Goal: Task Accomplishment & Management: Complete application form

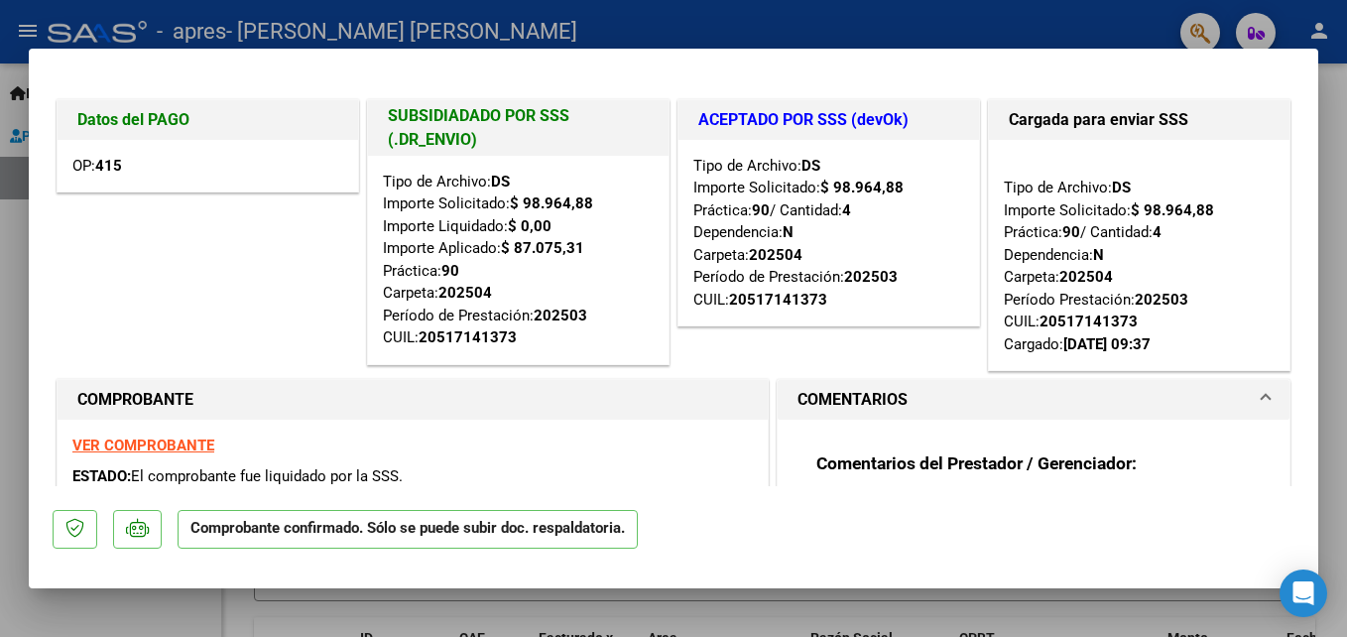
click at [1334, 242] on div at bounding box center [673, 318] width 1347 height 637
type input "$ 0,00"
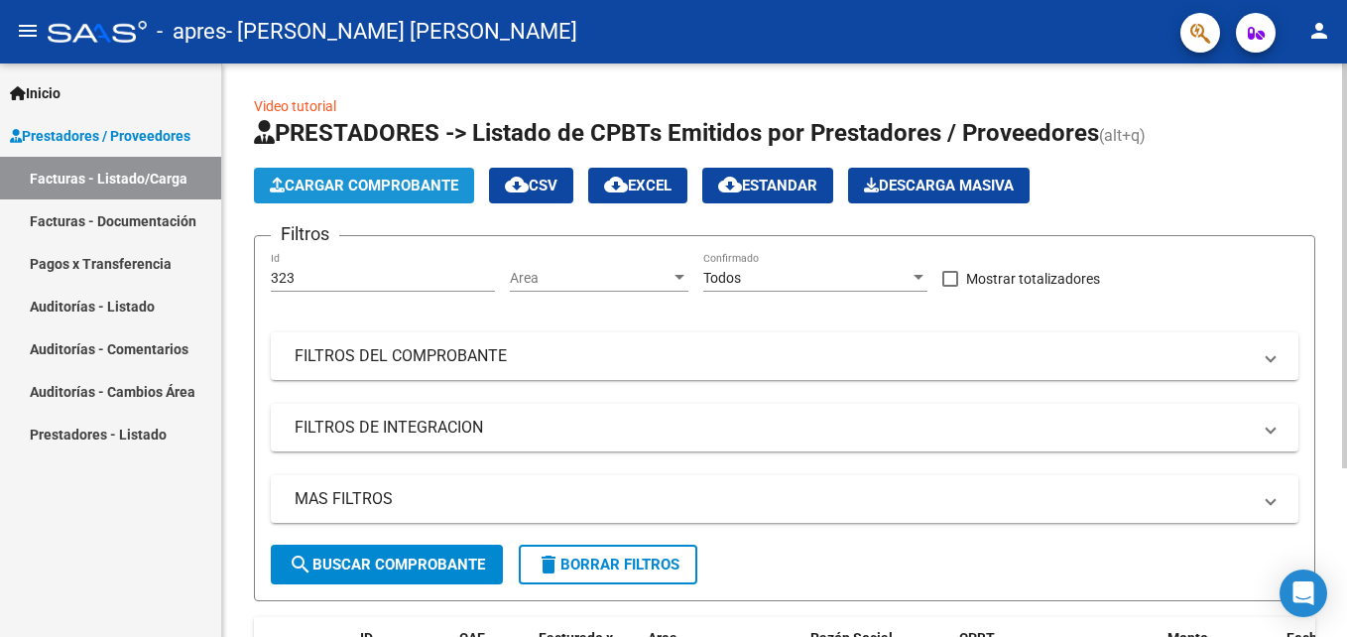
click at [374, 182] on span "Cargar Comprobante" at bounding box center [364, 186] width 188 height 18
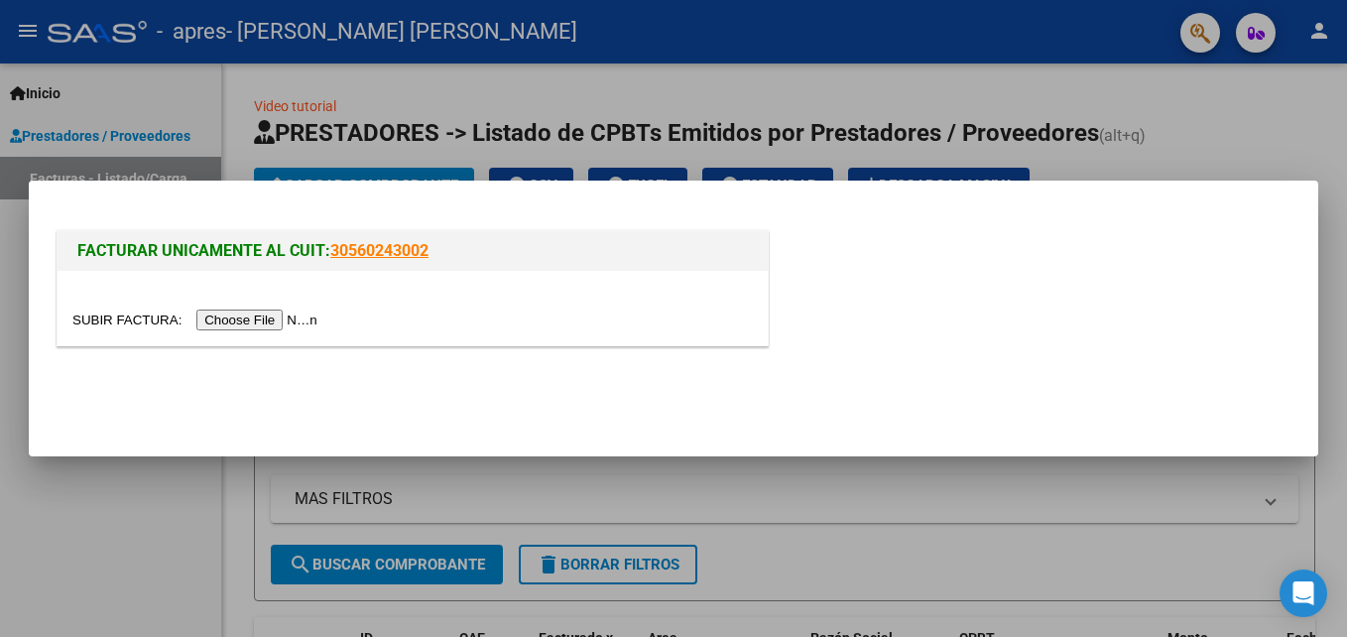
click at [252, 316] on input "file" at bounding box center [197, 319] width 251 height 21
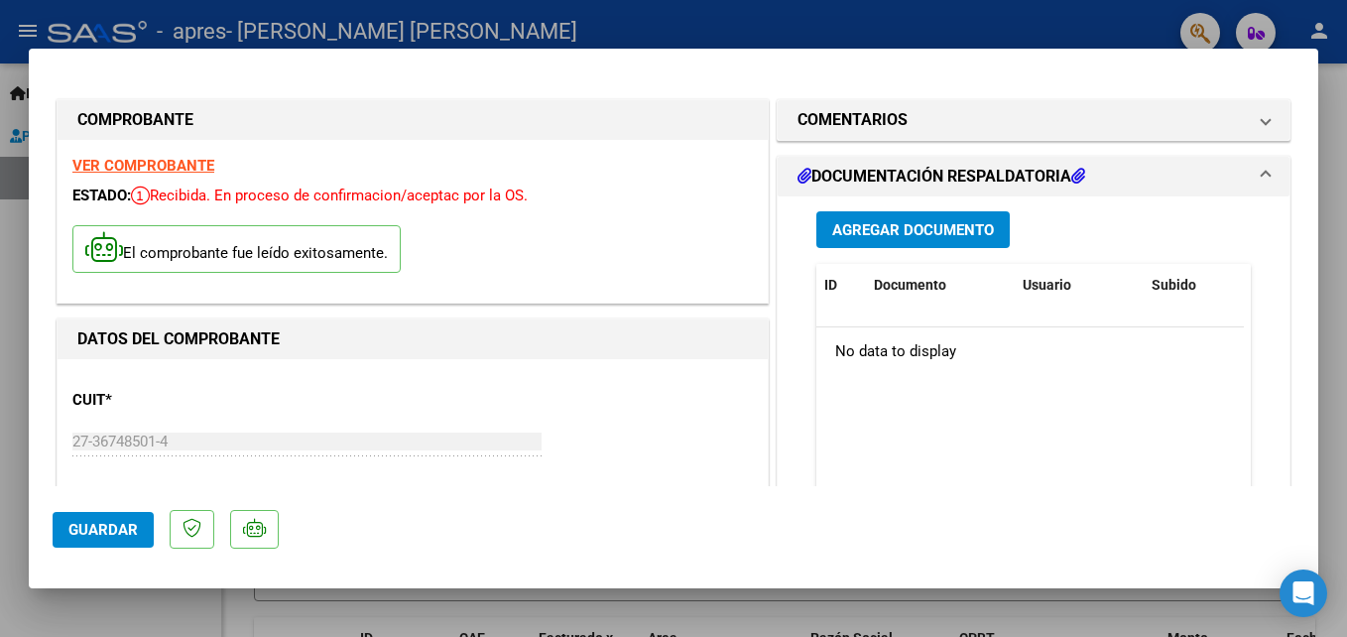
click at [883, 236] on span "Agregar Documento" at bounding box center [913, 230] width 162 height 18
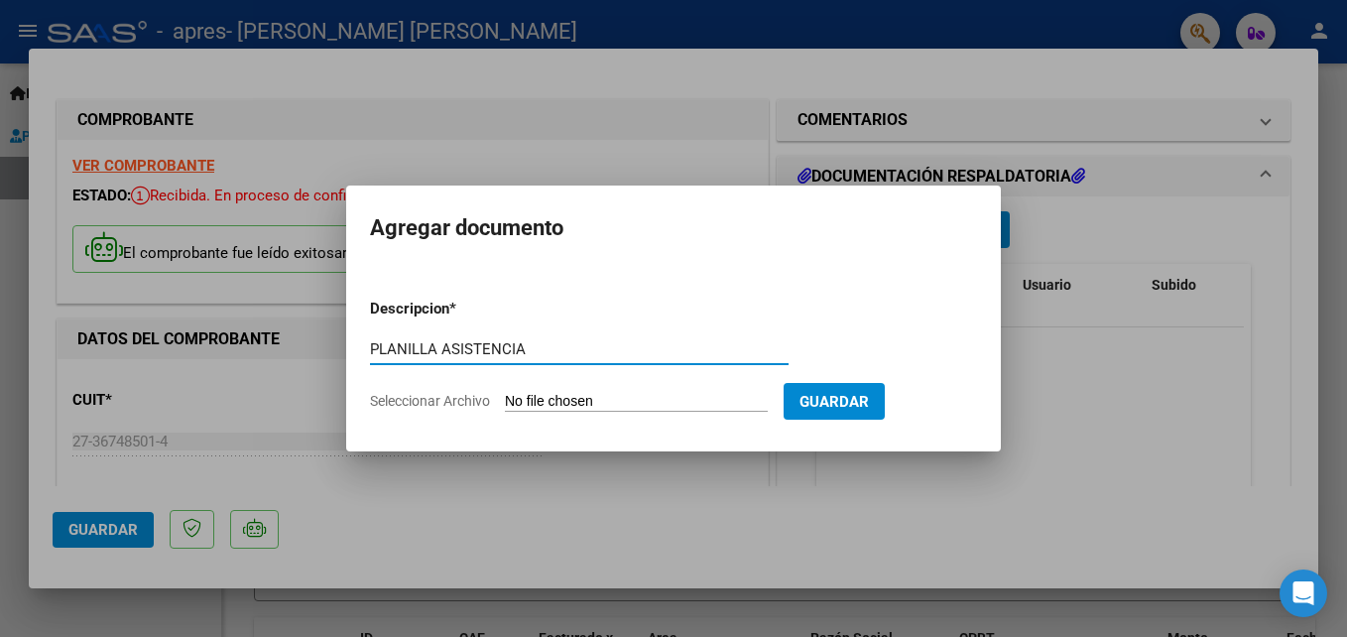
type input "PLANILLA ASISTENCIA"
click at [548, 401] on input "Seleccionar Archivo" at bounding box center [636, 402] width 263 height 19
type input "C:\fakepath\[PERSON_NAME] plan agosto.pdf"
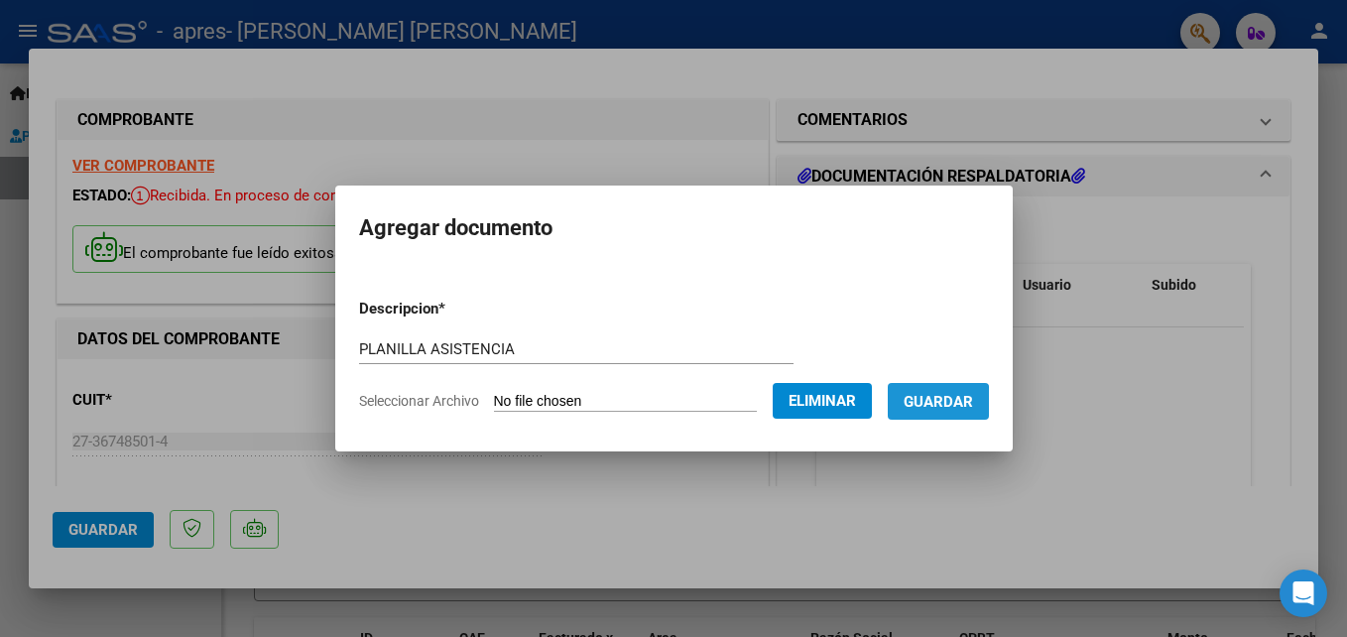
click at [937, 403] on span "Guardar" at bounding box center [937, 402] width 69 height 18
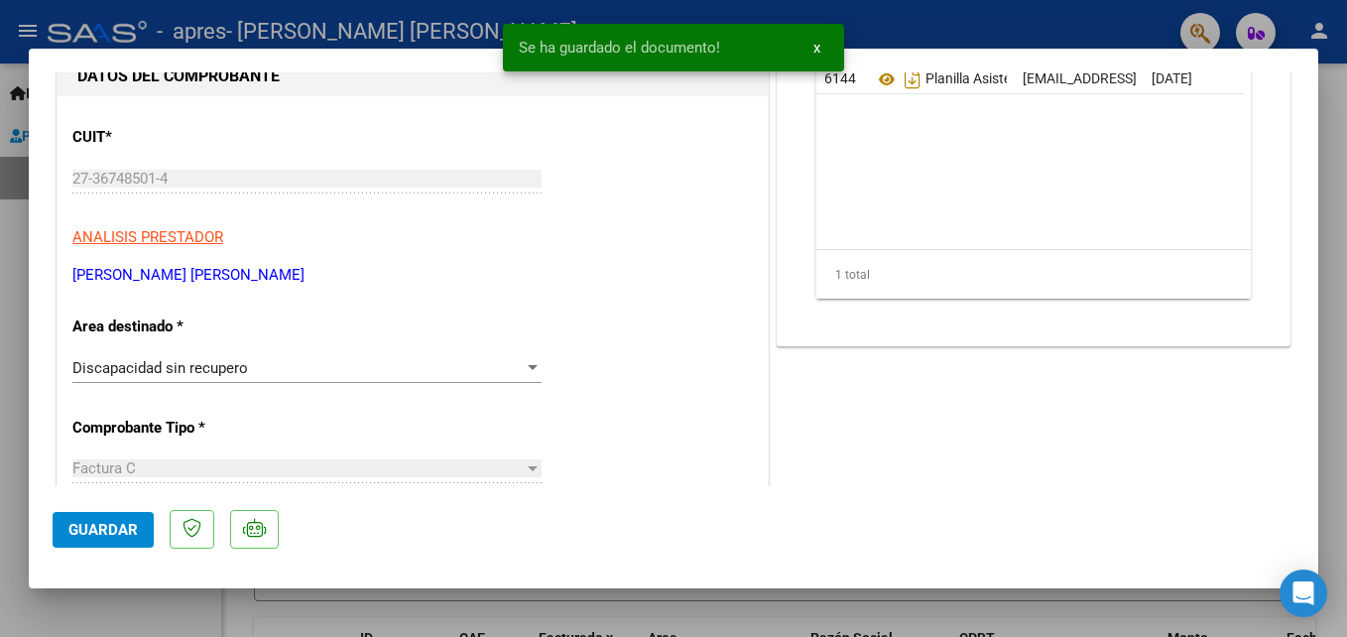
scroll to position [397, 0]
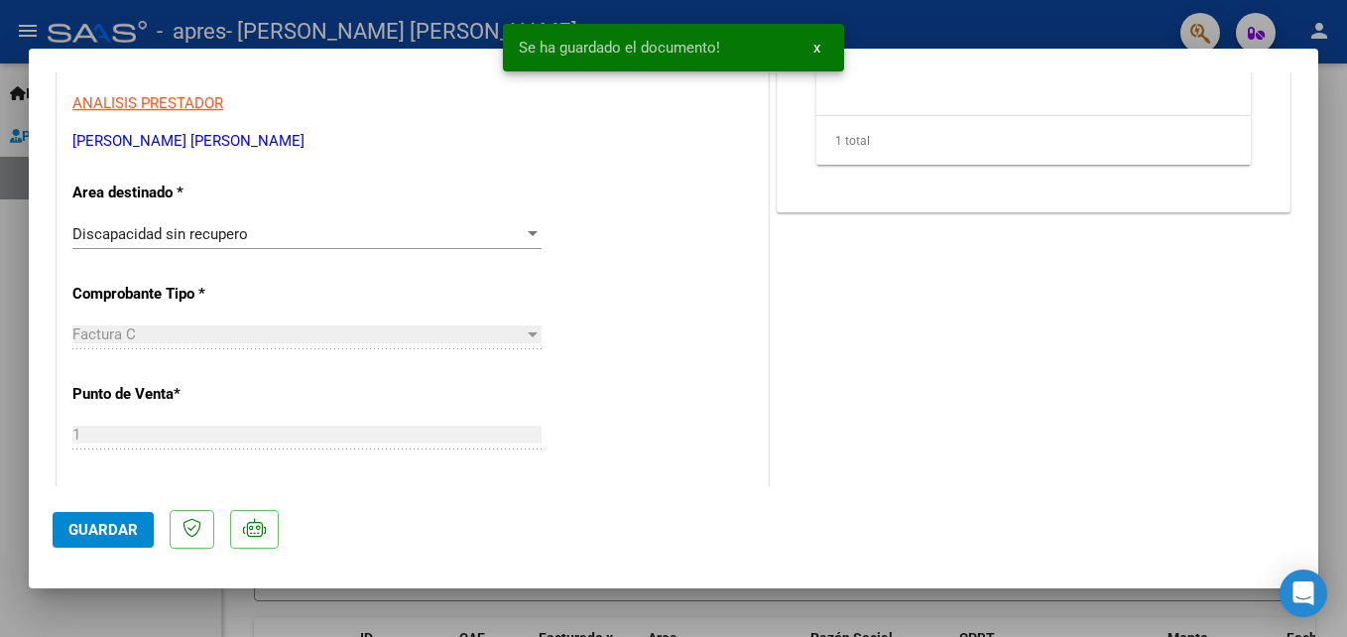
click at [108, 530] on span "Guardar" at bounding box center [102, 530] width 69 height 18
click at [1343, 139] on div at bounding box center [673, 318] width 1347 height 637
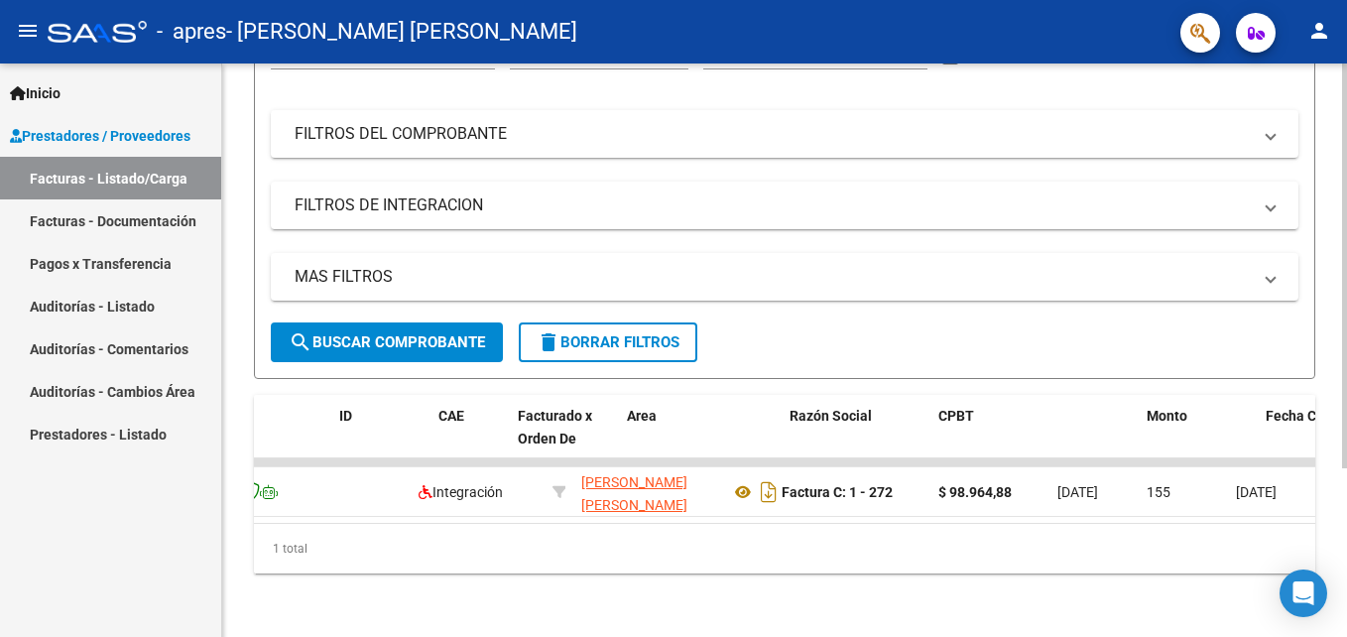
scroll to position [0, 0]
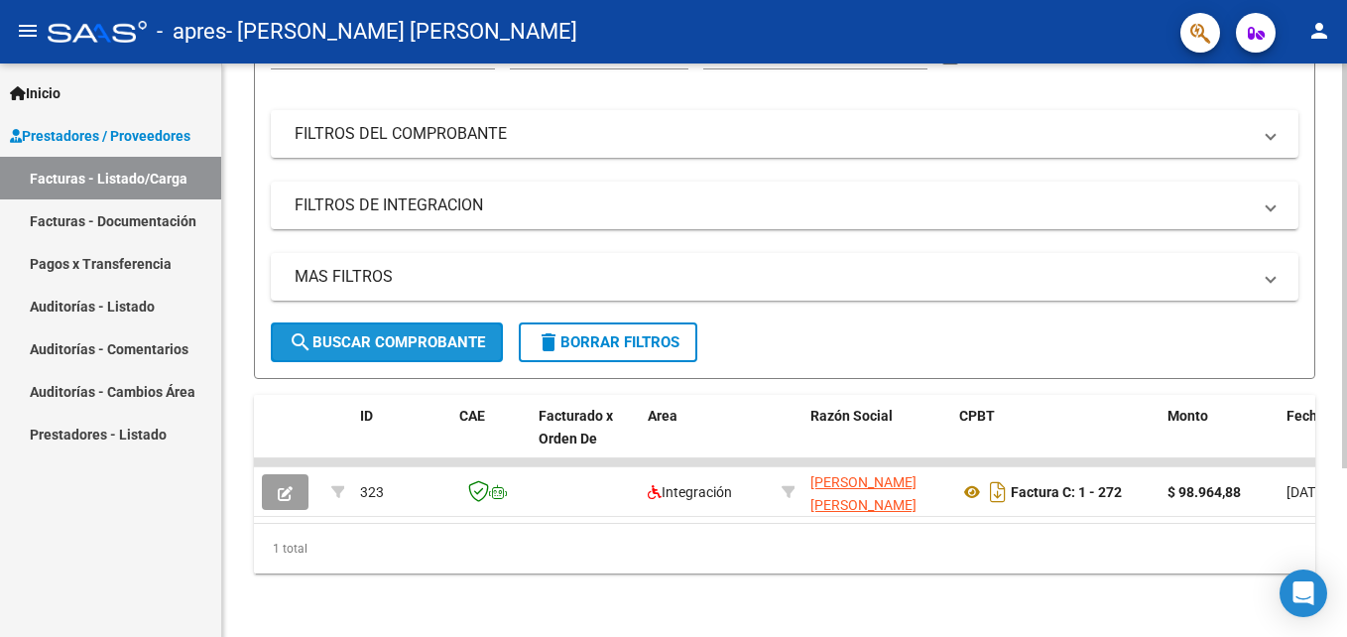
click at [406, 333] on span "search Buscar Comprobante" at bounding box center [387, 342] width 196 height 18
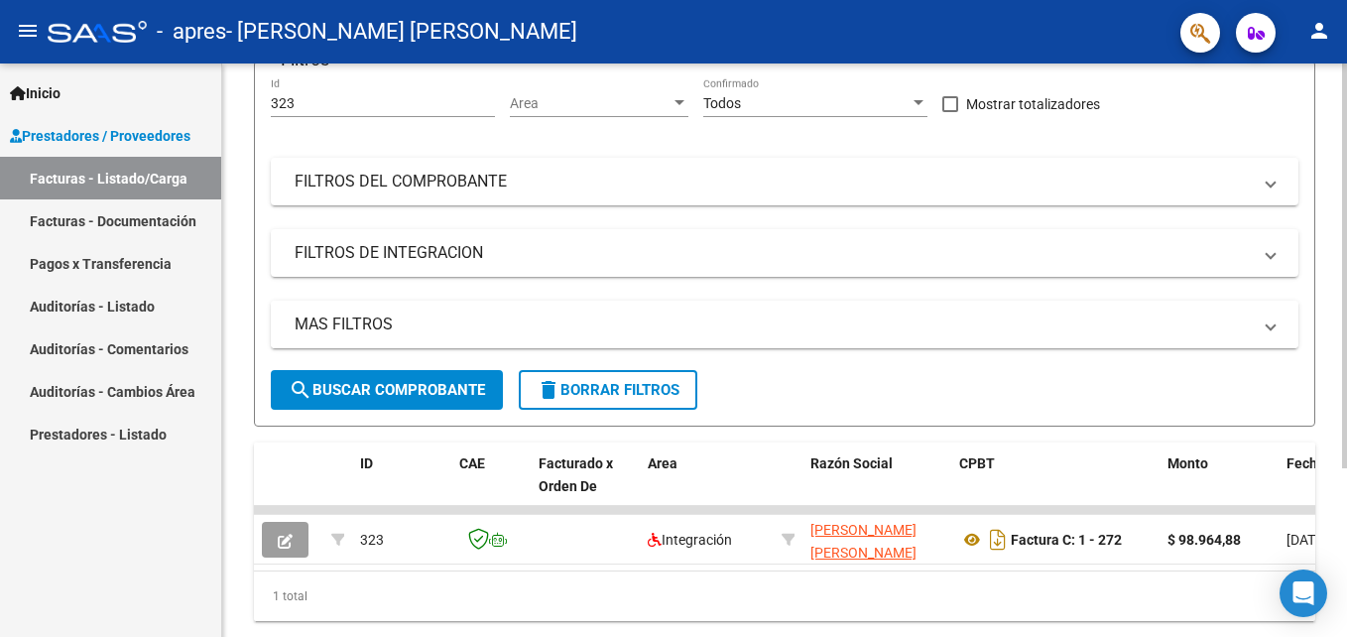
scroll to position [238, 0]
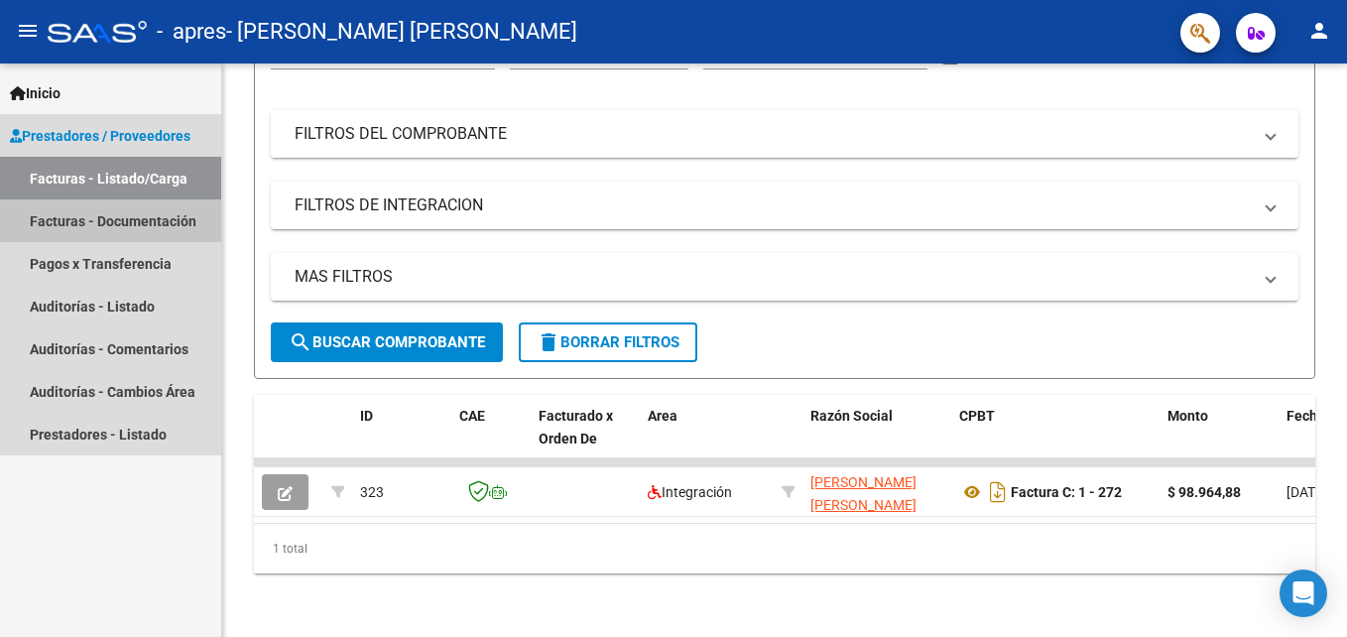
click at [147, 214] on link "Facturas - Documentación" at bounding box center [110, 220] width 221 height 43
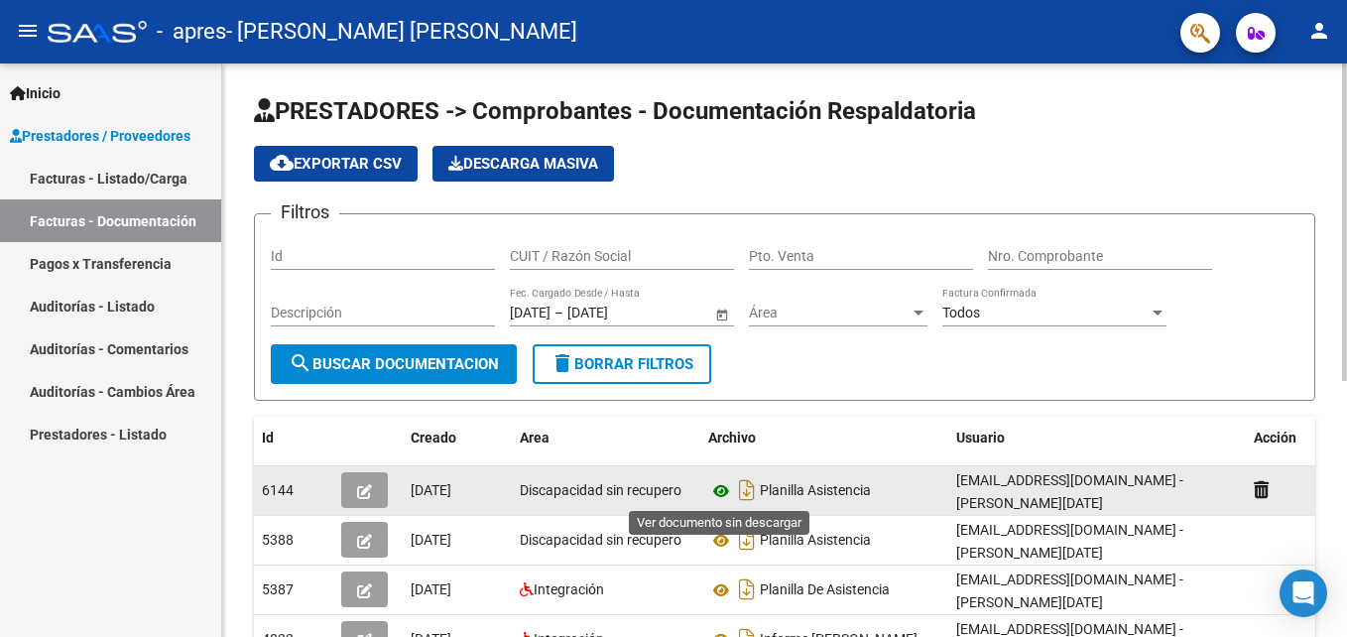
click at [722, 498] on icon at bounding box center [721, 491] width 26 height 24
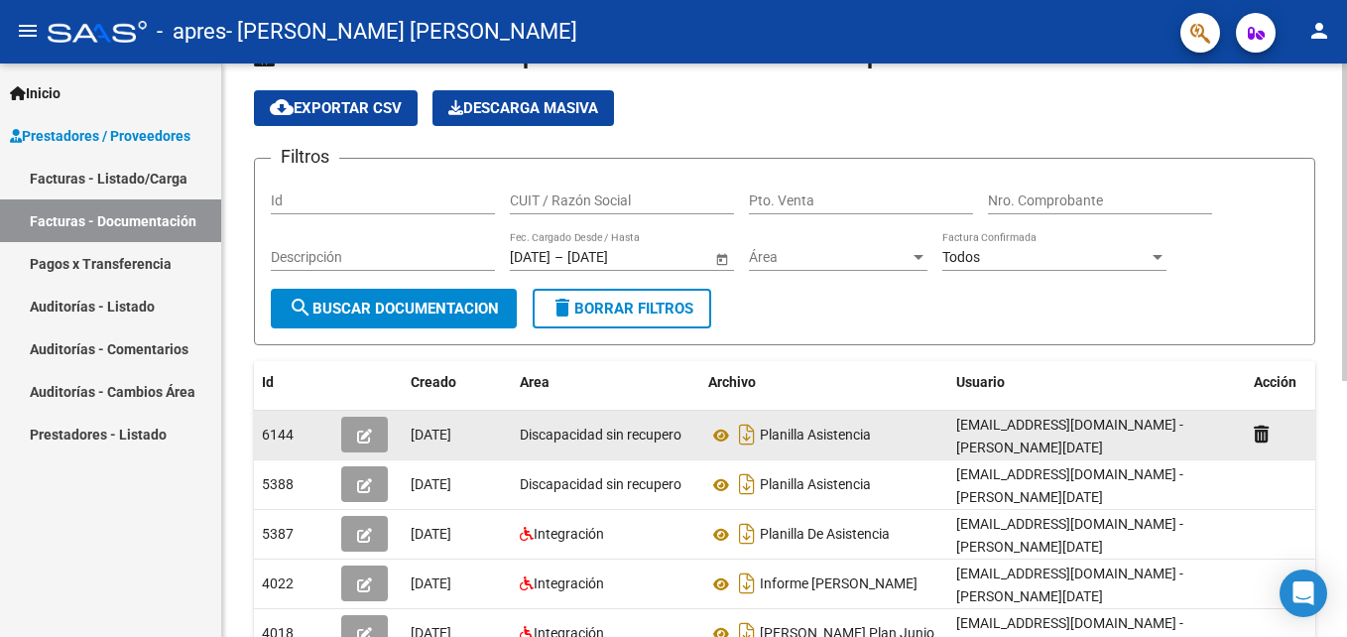
scroll to position [99, 0]
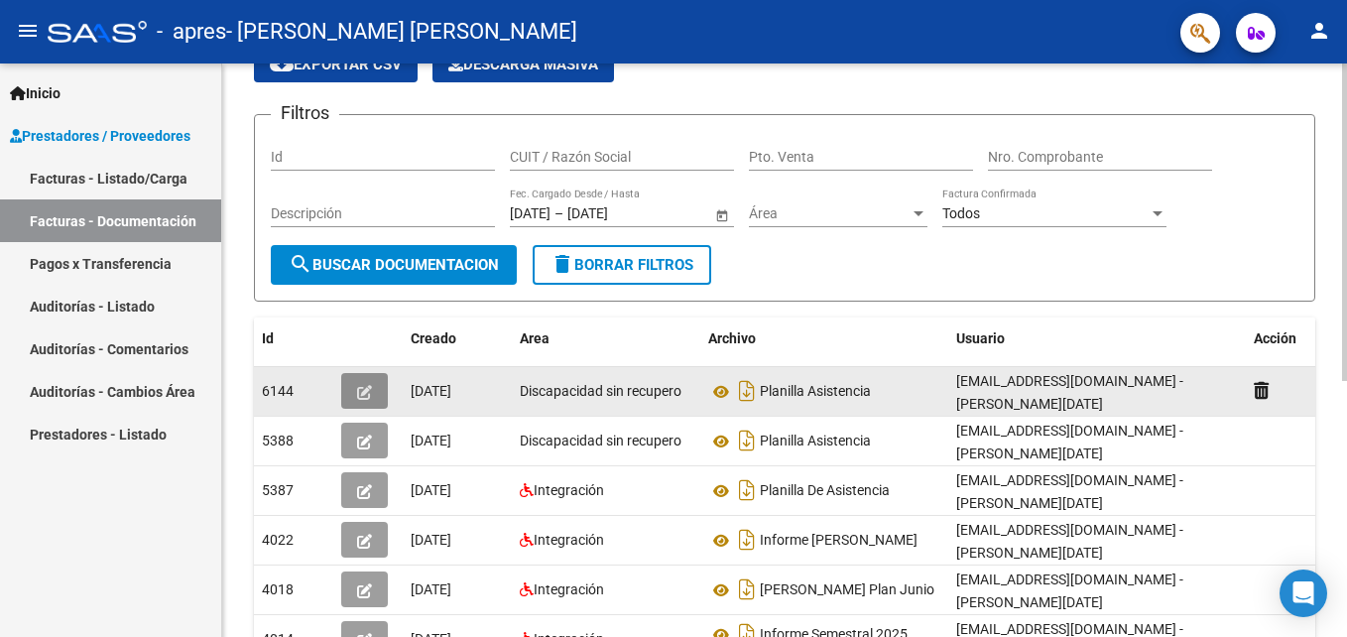
click at [360, 396] on icon "button" at bounding box center [364, 392] width 15 height 15
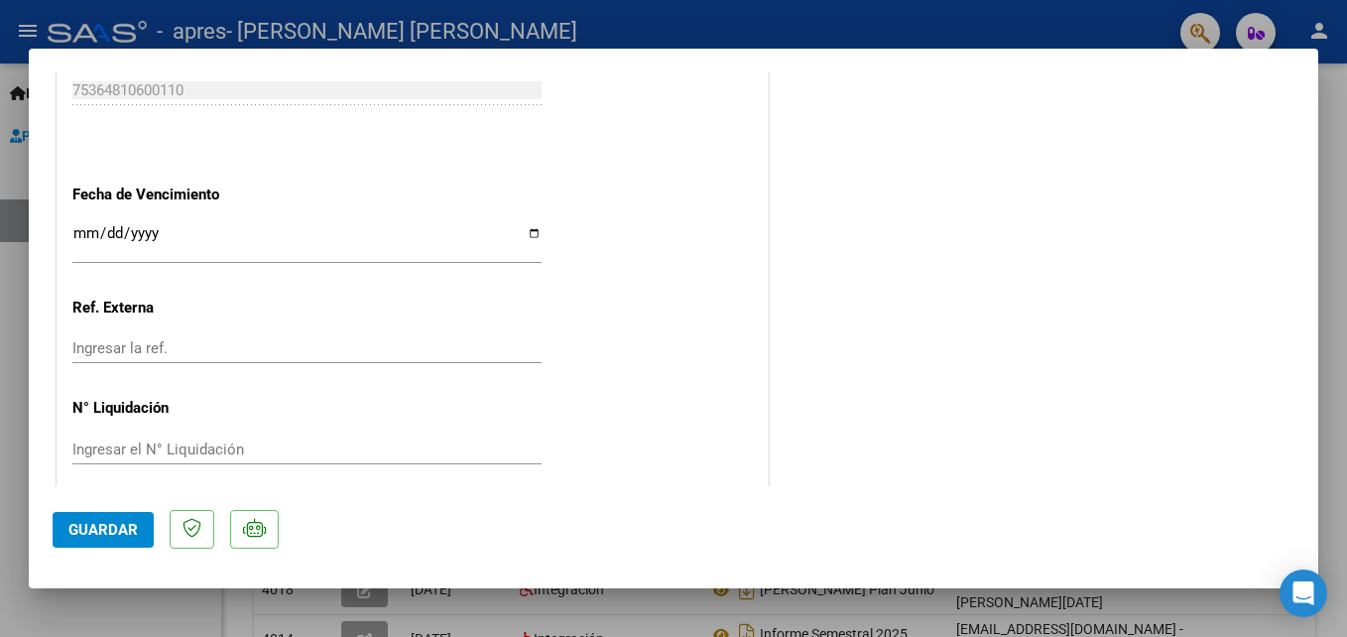
scroll to position [1098, 0]
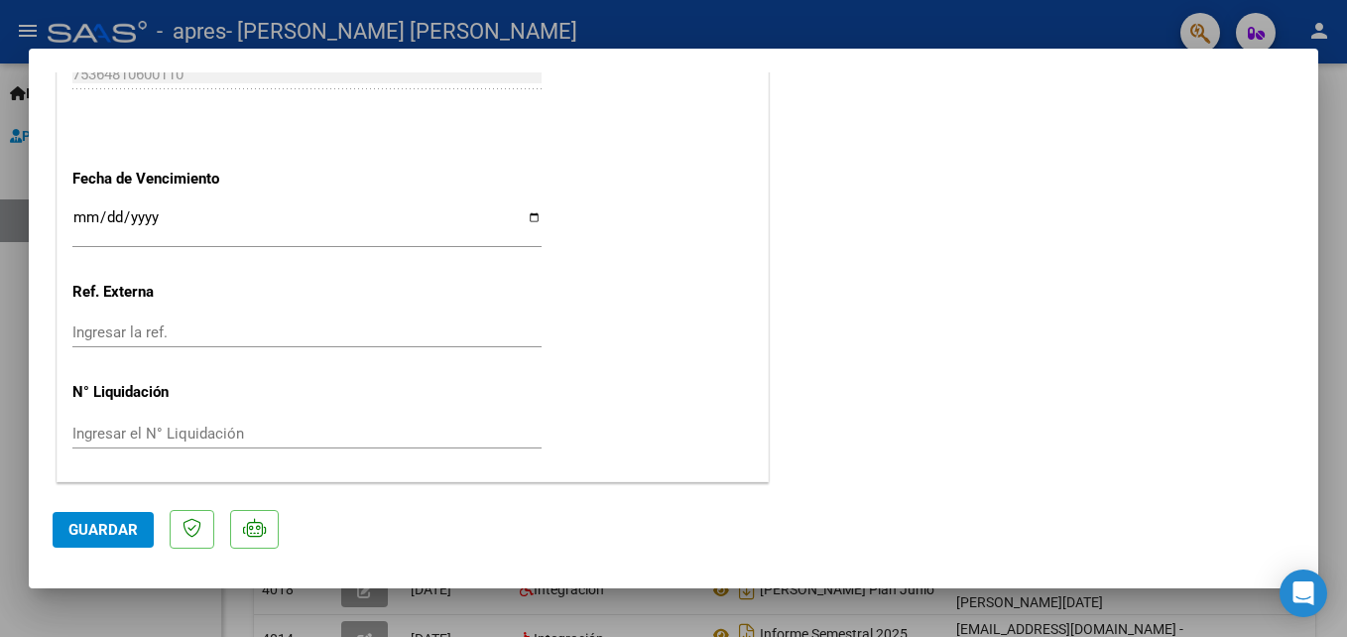
click at [1332, 120] on div at bounding box center [673, 318] width 1347 height 637
type input "$ 0,00"
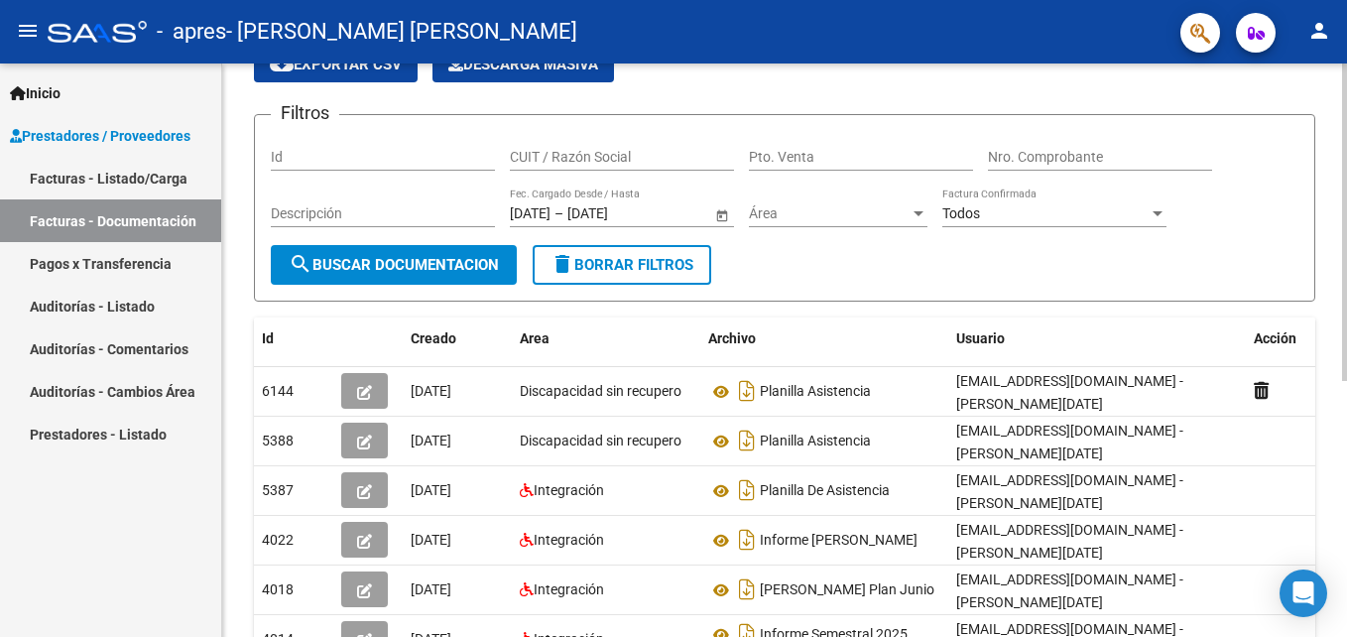
scroll to position [0, 0]
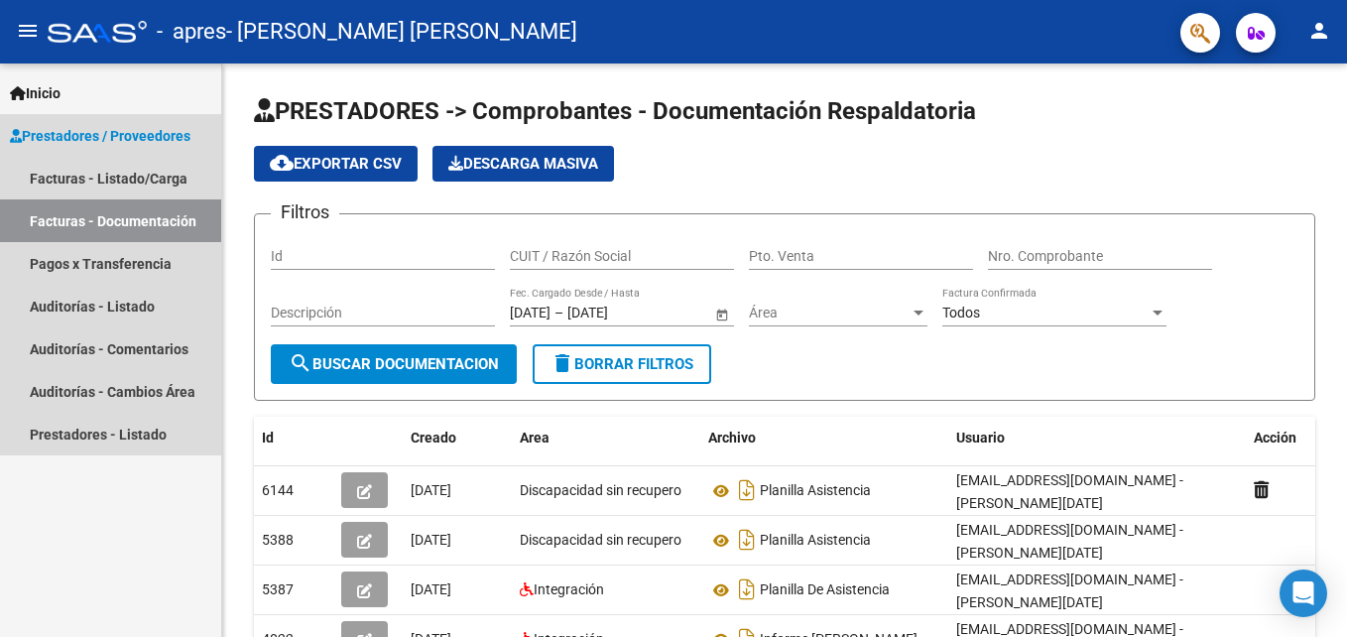
click at [128, 134] on span "Prestadores / Proveedores" at bounding box center [100, 136] width 180 height 22
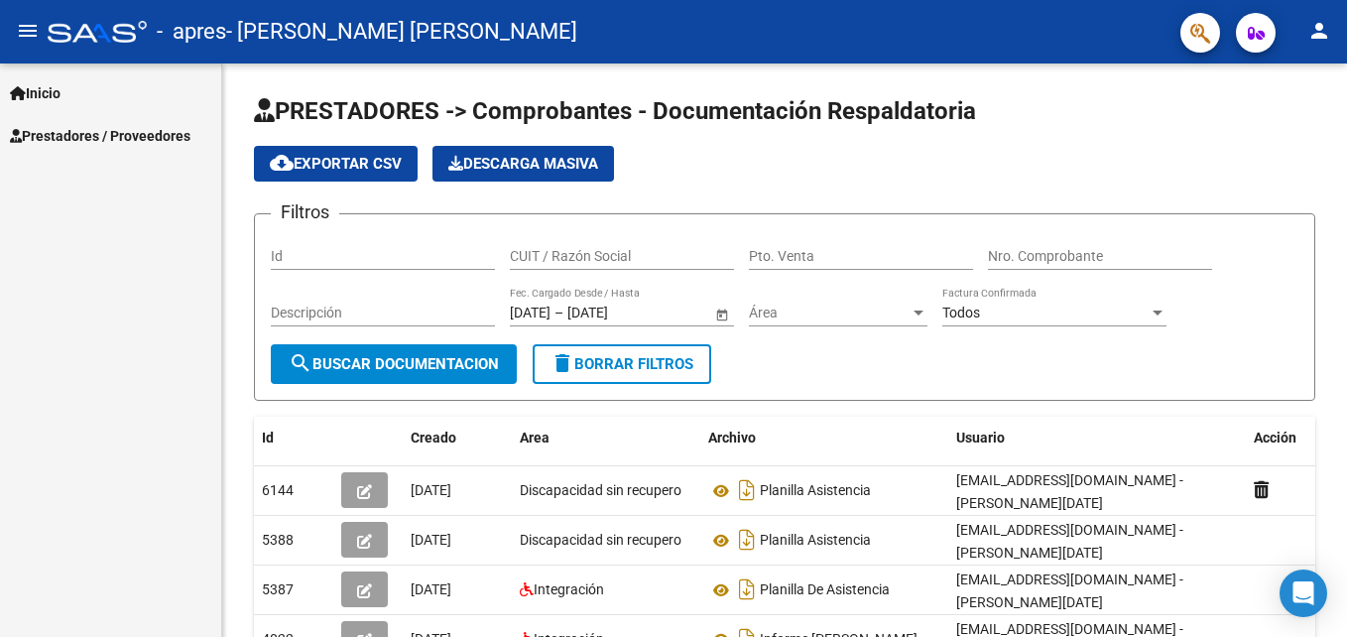
click at [61, 132] on span "Prestadores / Proveedores" at bounding box center [100, 136] width 180 height 22
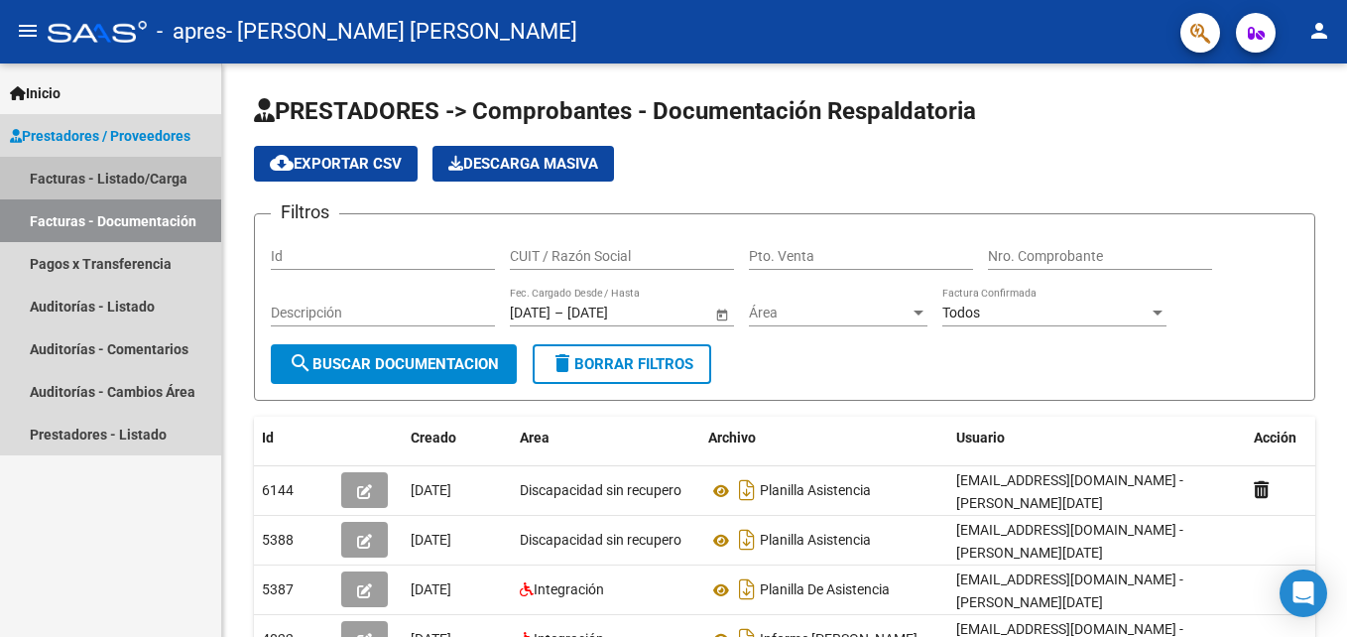
click at [69, 177] on link "Facturas - Listado/Carga" at bounding box center [110, 178] width 221 height 43
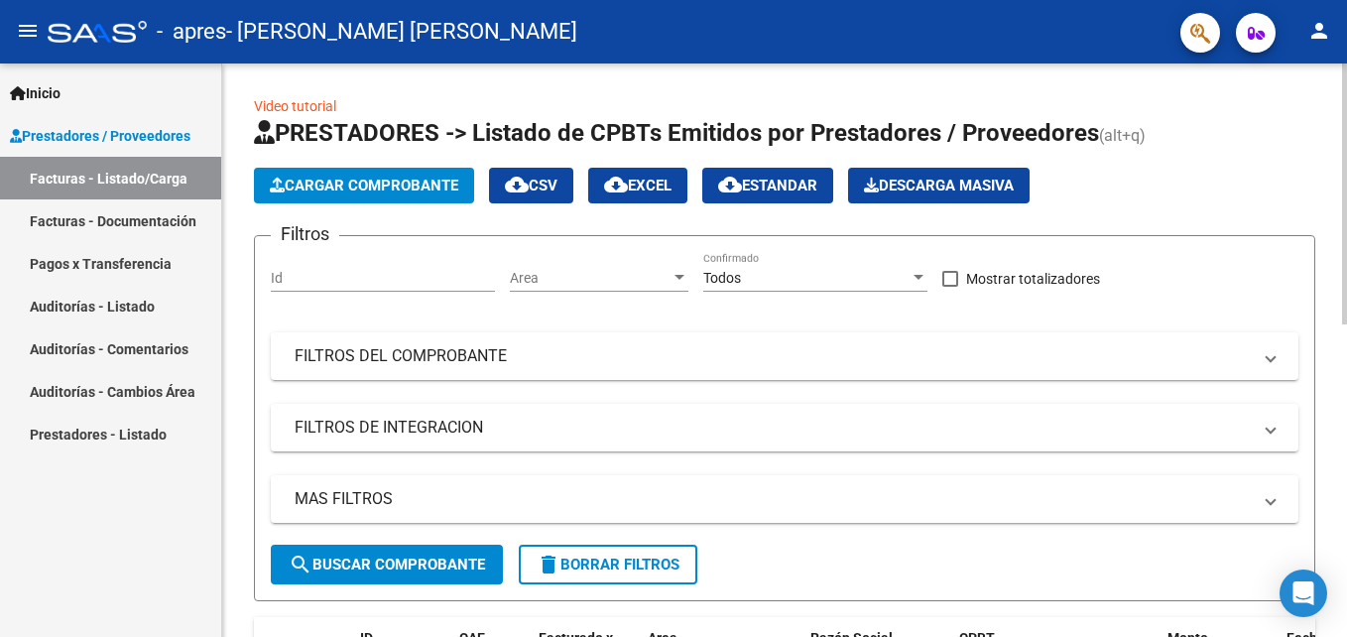
click at [409, 181] on span "Cargar Comprobante" at bounding box center [364, 186] width 188 height 18
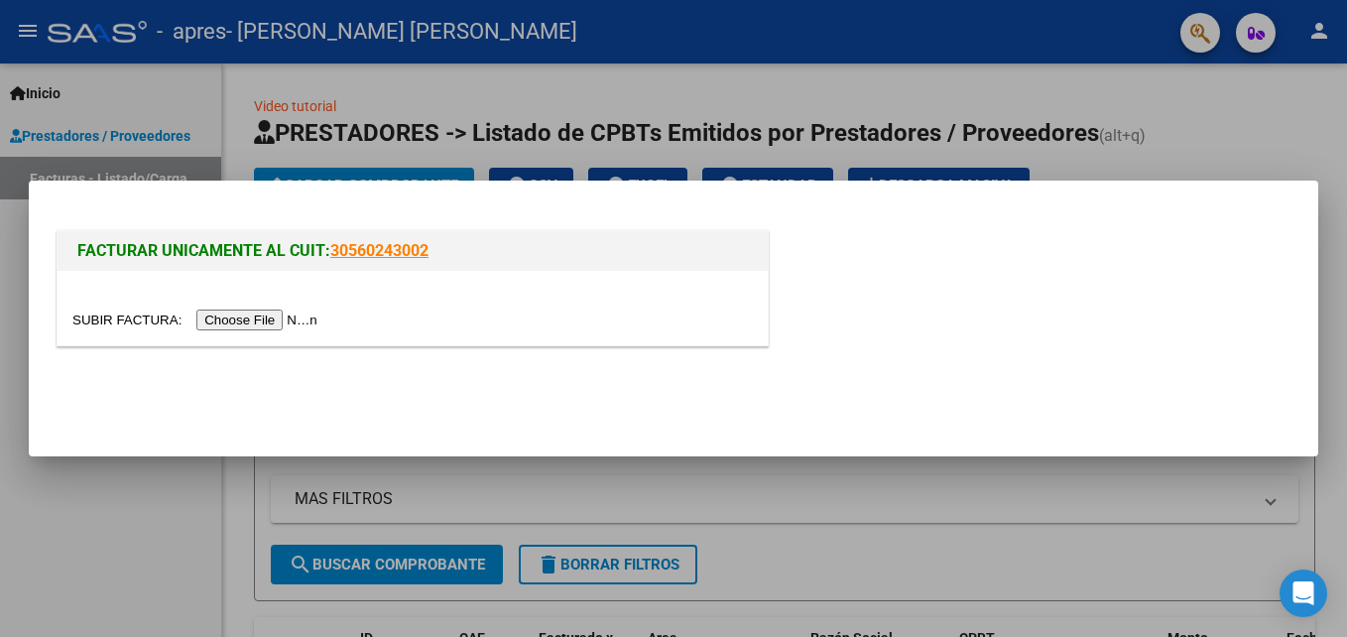
click at [251, 318] on input "file" at bounding box center [197, 319] width 251 height 21
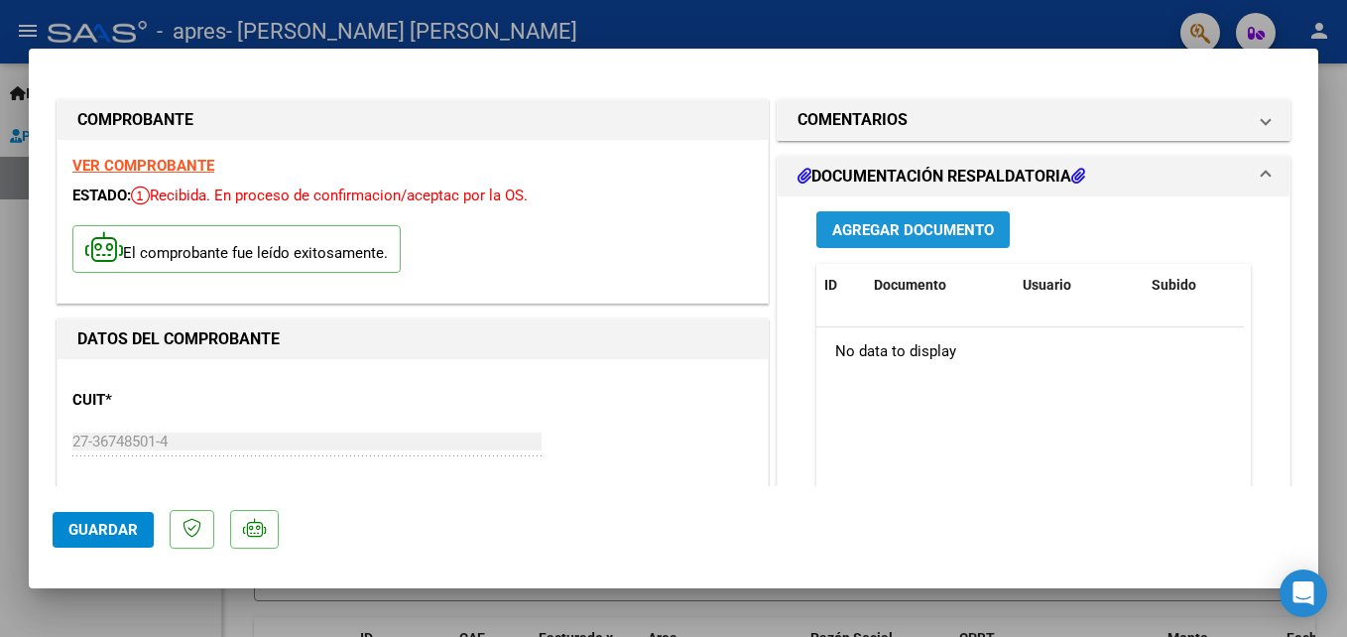
click at [913, 230] on span "Agregar Documento" at bounding box center [913, 230] width 162 height 18
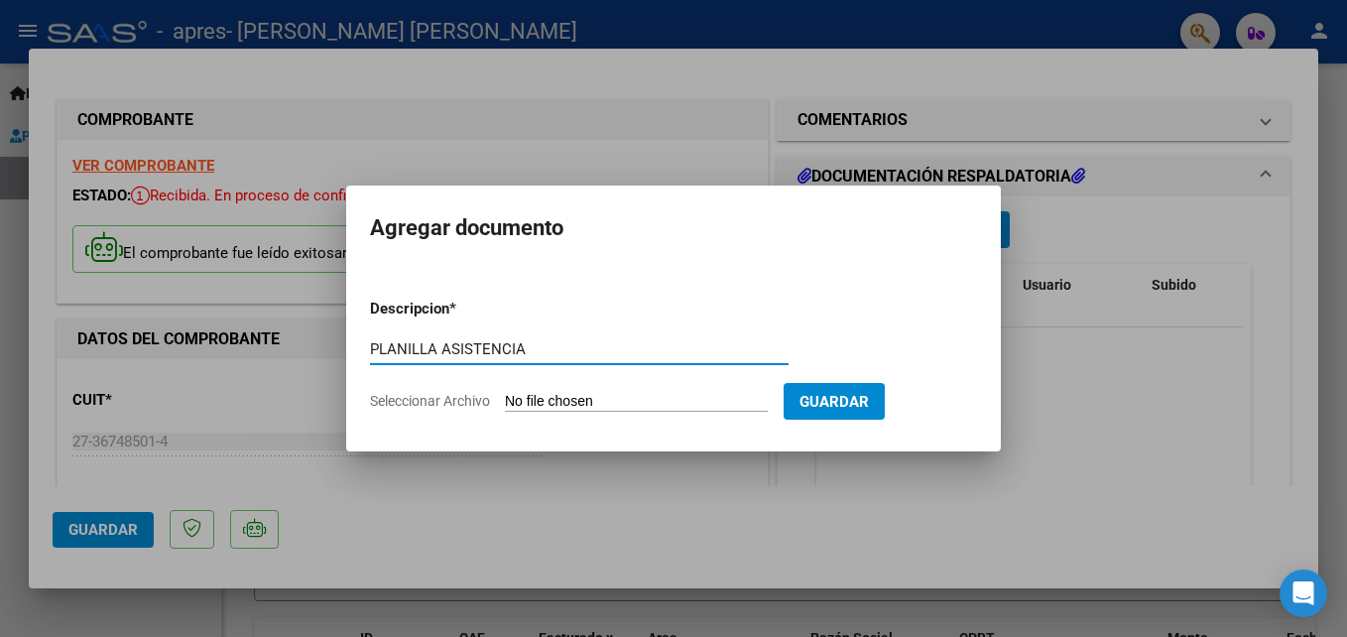
type input "PLANILLA ASISTENCIA"
click at [536, 398] on input "Seleccionar Archivo" at bounding box center [636, 402] width 263 height 19
click at [581, 405] on input "Seleccionar Archivo" at bounding box center [636, 402] width 263 height 19
type input "C:\fakepath\[PERSON_NAME] plan agosto.pdf"
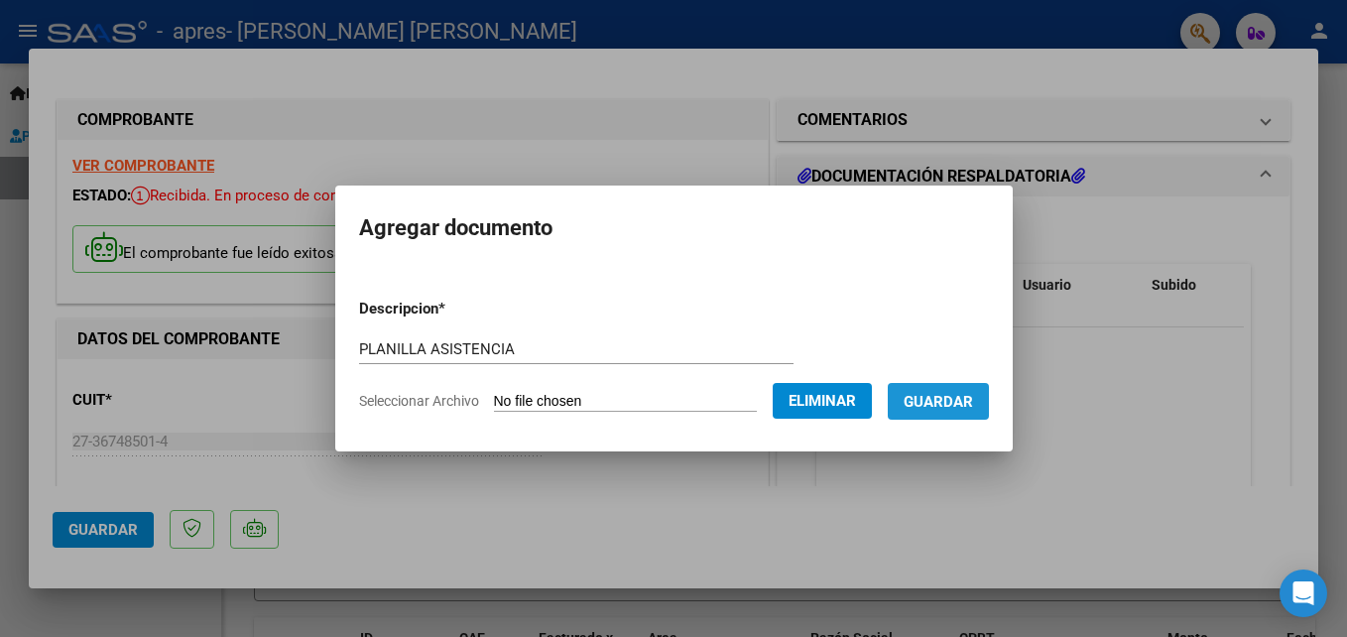
click at [943, 403] on span "Guardar" at bounding box center [937, 402] width 69 height 18
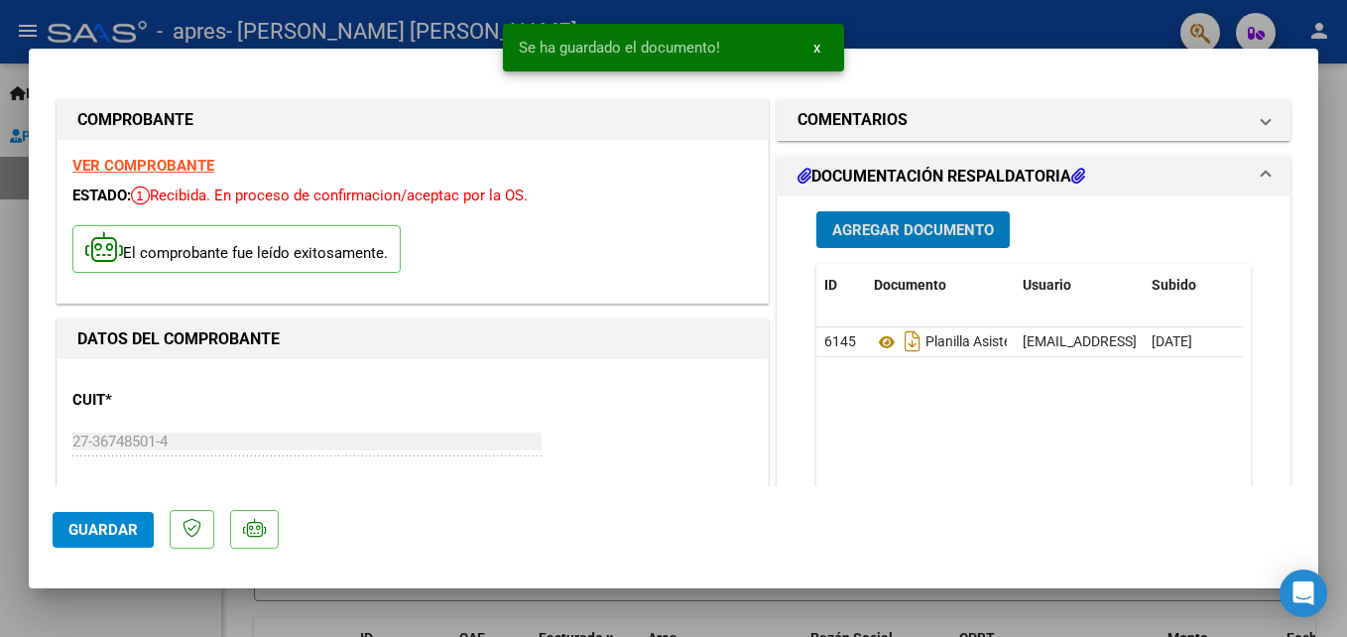
click at [91, 531] on span "Guardar" at bounding box center [102, 530] width 69 height 18
click at [1329, 118] on div at bounding box center [673, 318] width 1347 height 637
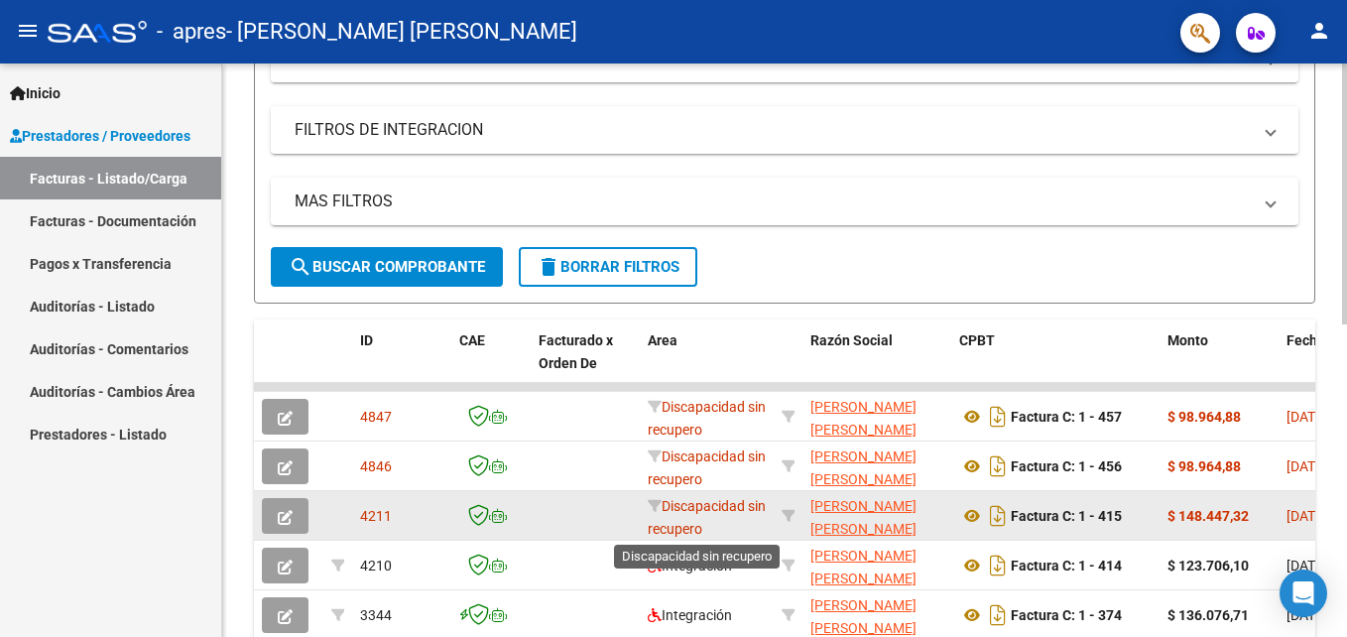
scroll to position [3, 0]
